Goal: Information Seeking & Learning: Learn about a topic

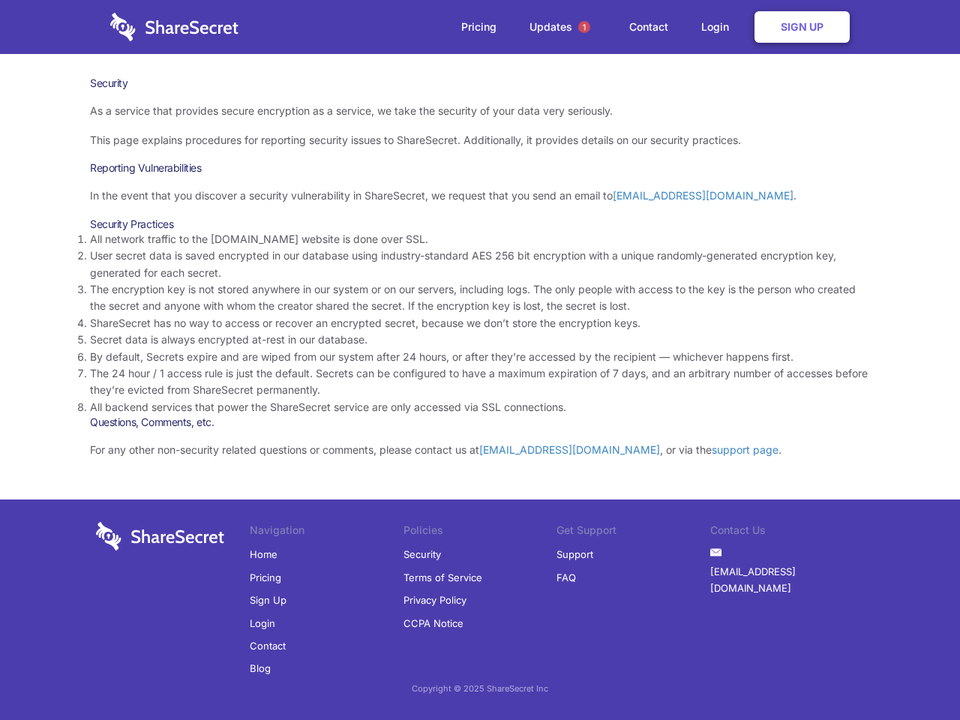
click at [480, 360] on li "By default, Secrets expire and are wiped from our system after 24 hours, or aft…" at bounding box center [480, 357] width 780 height 17
click at [584, 27] on span "1" at bounding box center [584, 27] width 12 height 12
